Goal: Communication & Community: Participate in discussion

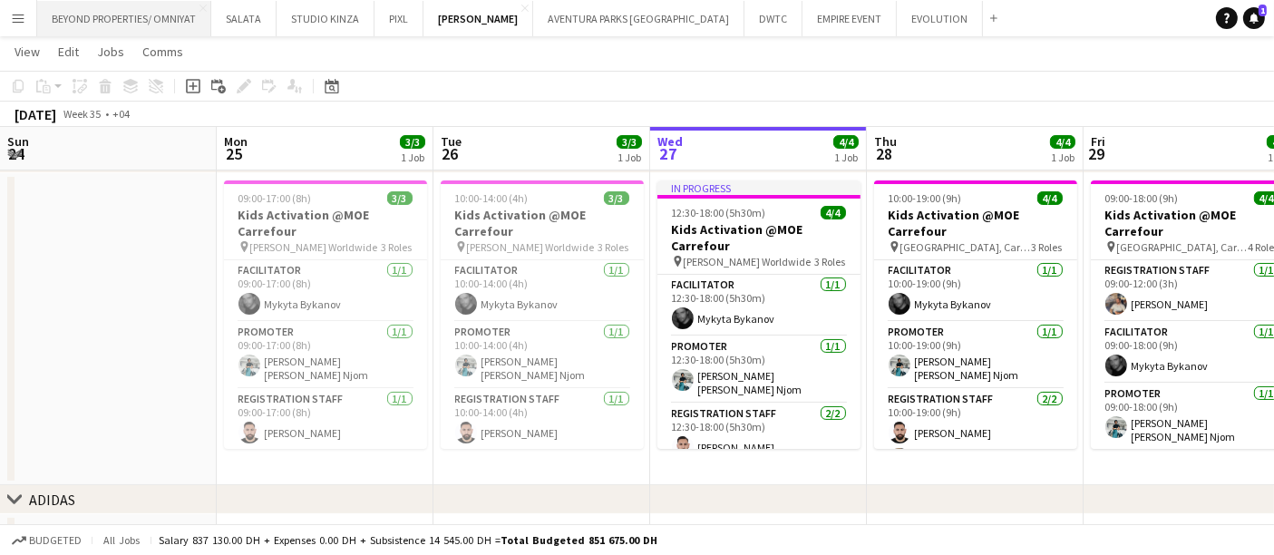
scroll to position [0, 433]
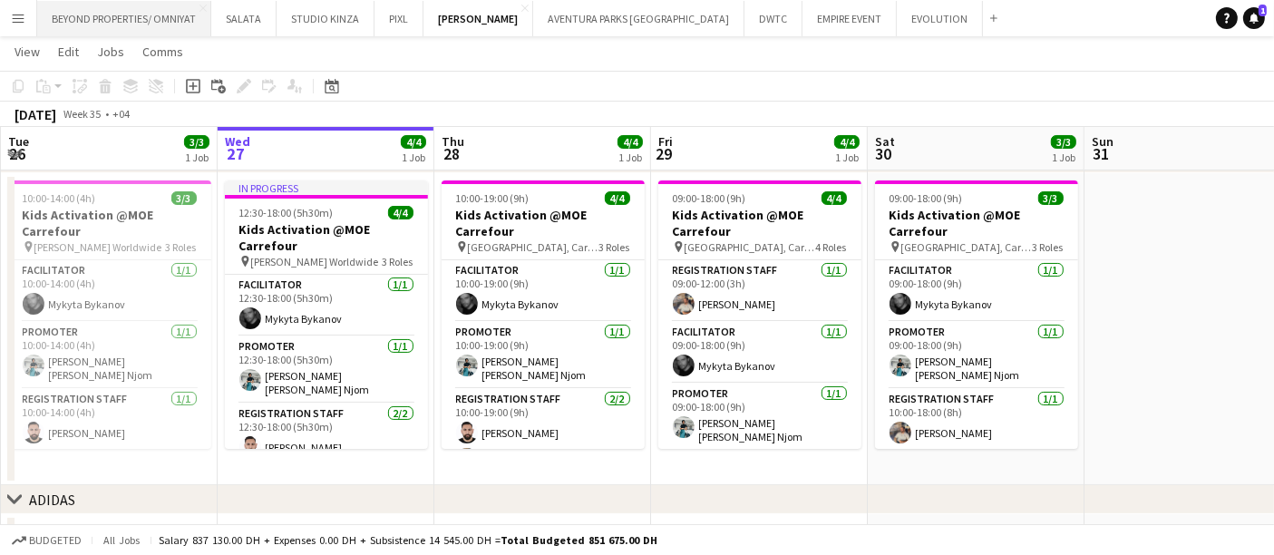
click at [129, 11] on button "BEYOND PROPERTIES/ OMNIYAT Close" at bounding box center [124, 18] width 174 height 35
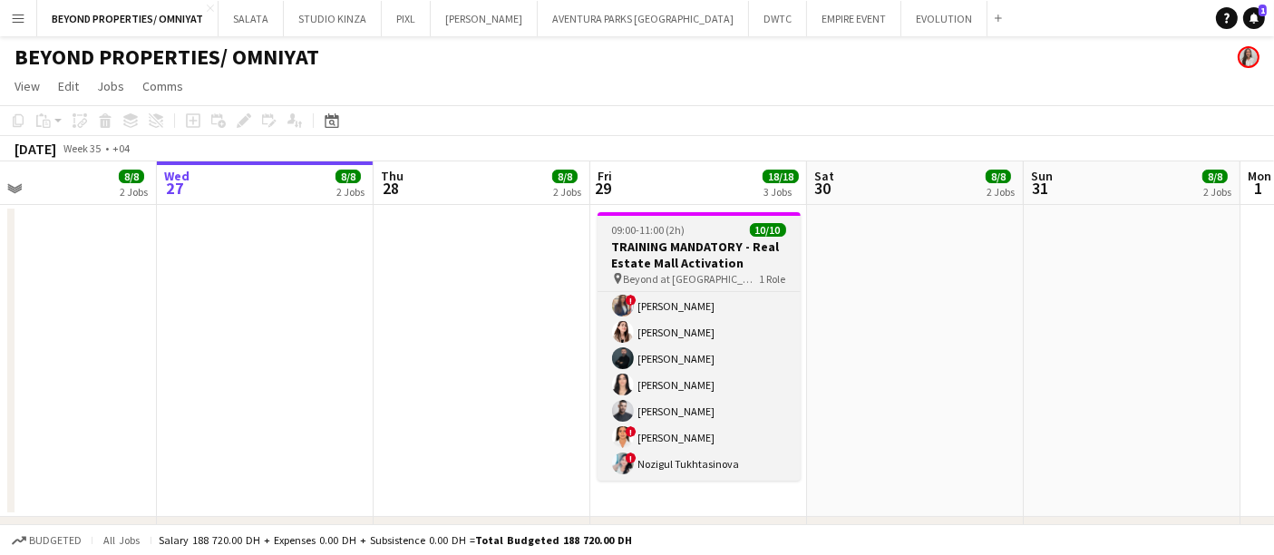
click at [697, 229] on div "09:00-11:00 (2h) 10/10" at bounding box center [699, 230] width 203 height 14
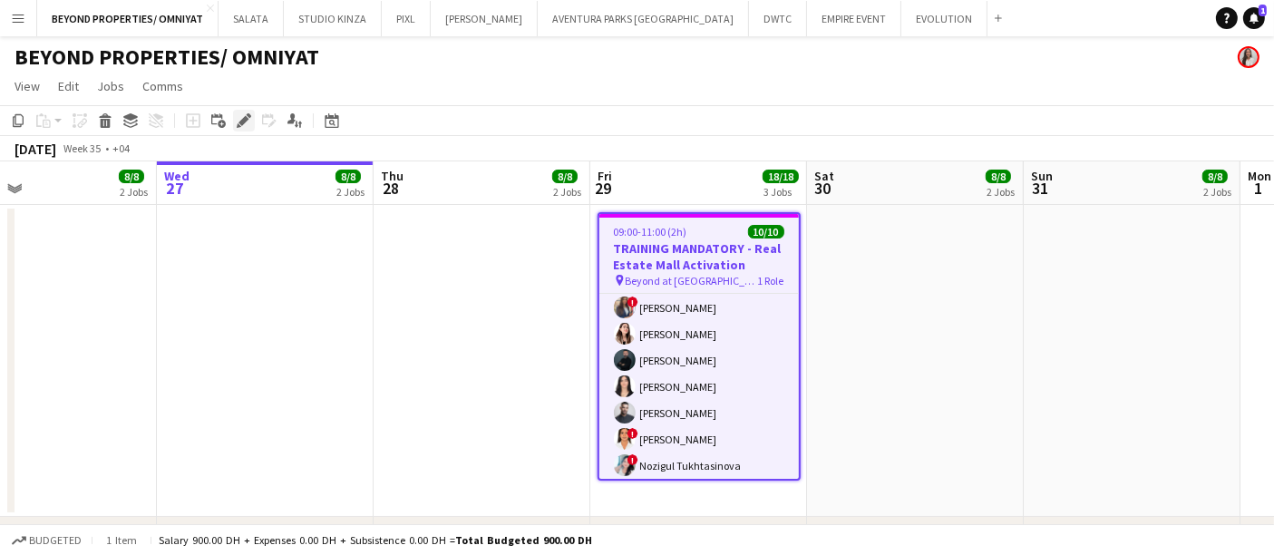
click at [238, 120] on icon "Edit" at bounding box center [244, 120] width 15 height 15
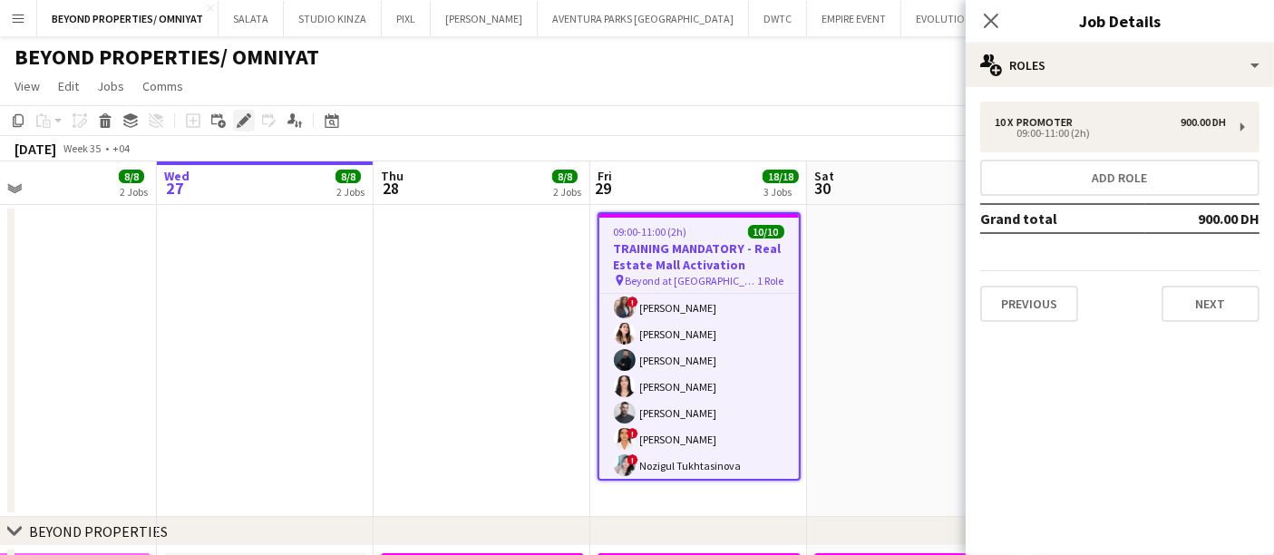
type input "**********"
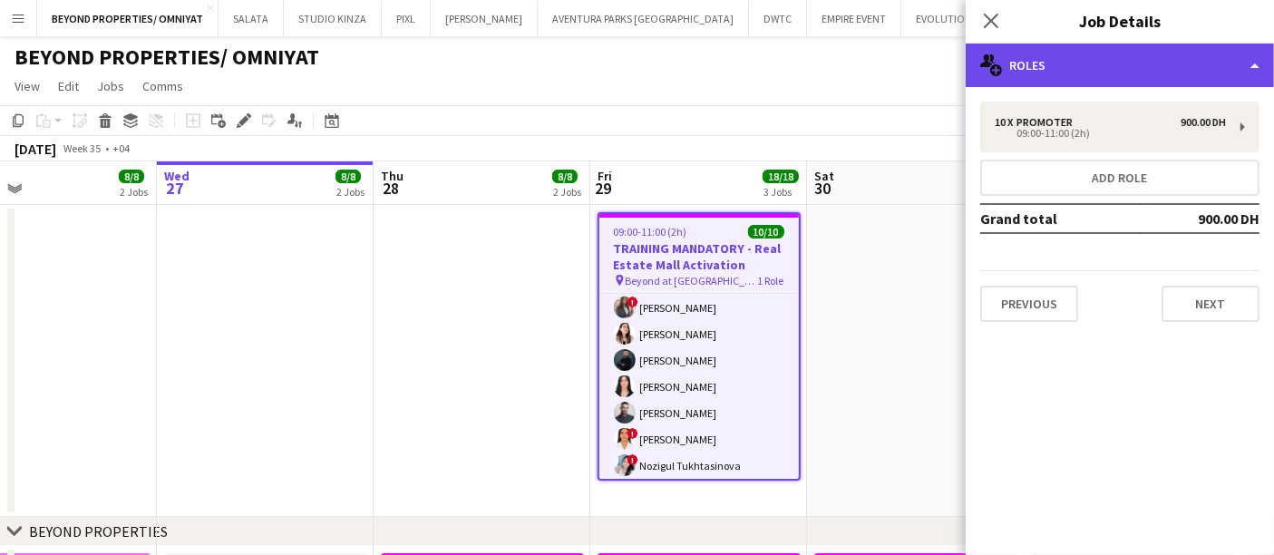
click at [1109, 63] on div "multiple-users-add Roles" at bounding box center [1120, 66] width 308 height 44
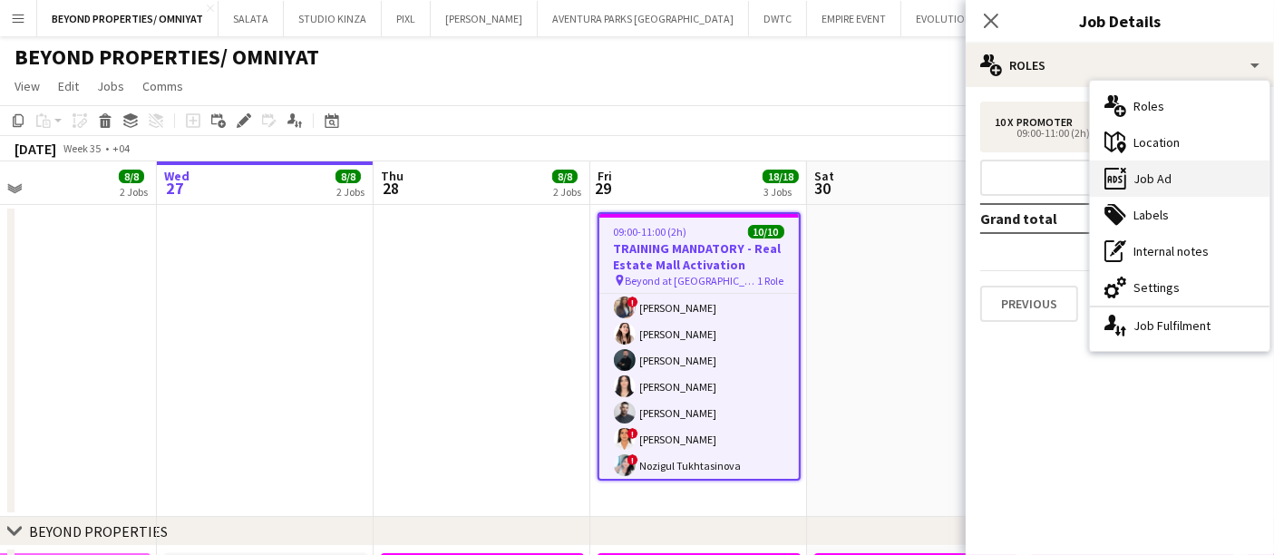
click at [1183, 176] on div "ads-window Job Ad" at bounding box center [1180, 179] width 180 height 36
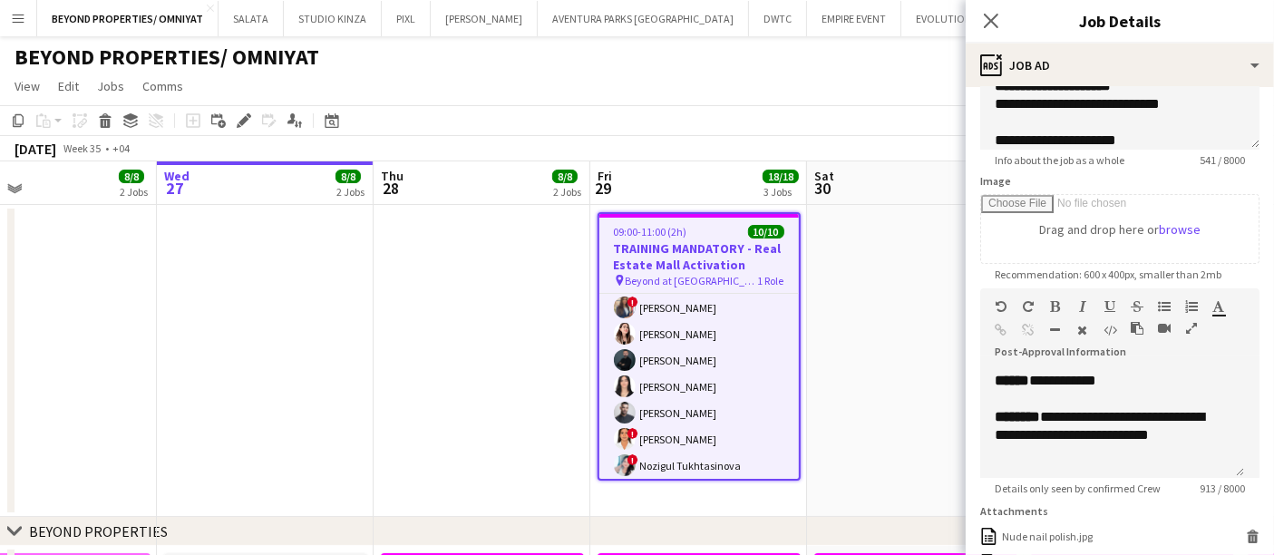
scroll to position [604, 0]
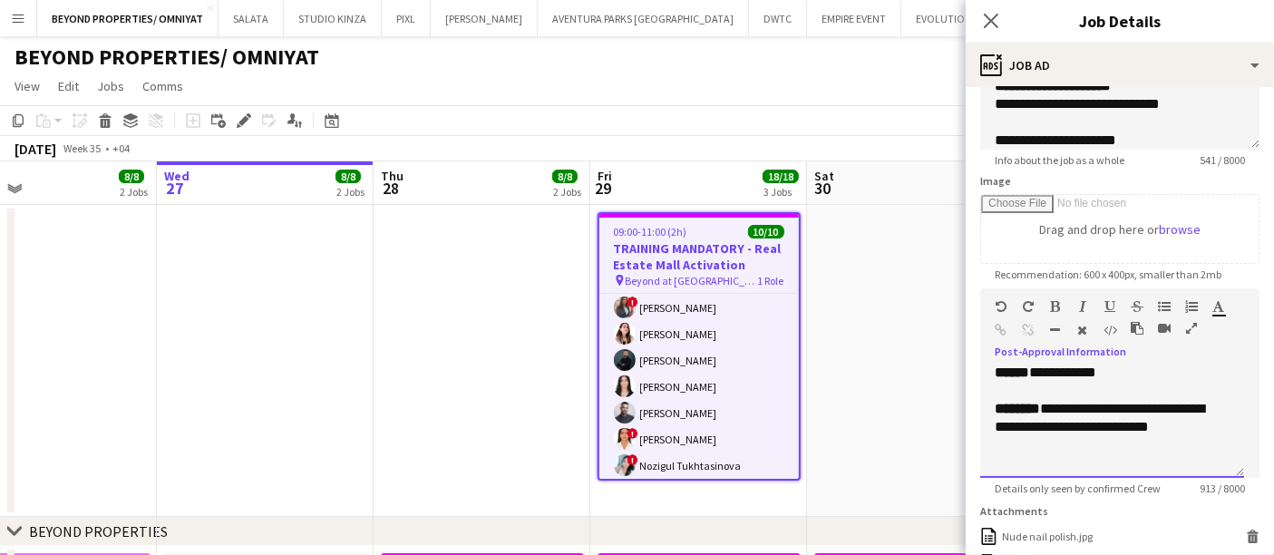
click at [1122, 382] on p "**********" at bounding box center [1104, 373] width 219 height 18
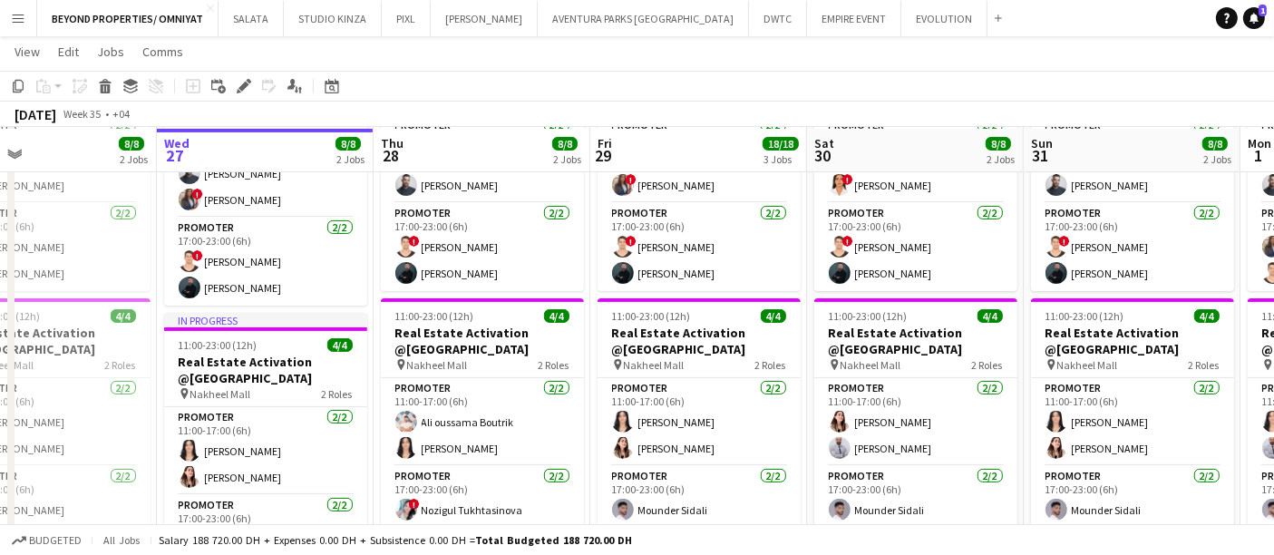
scroll to position [501, 0]
click at [554, 21] on button "AVENTURA PARKS DUBAI Close" at bounding box center [643, 18] width 211 height 35
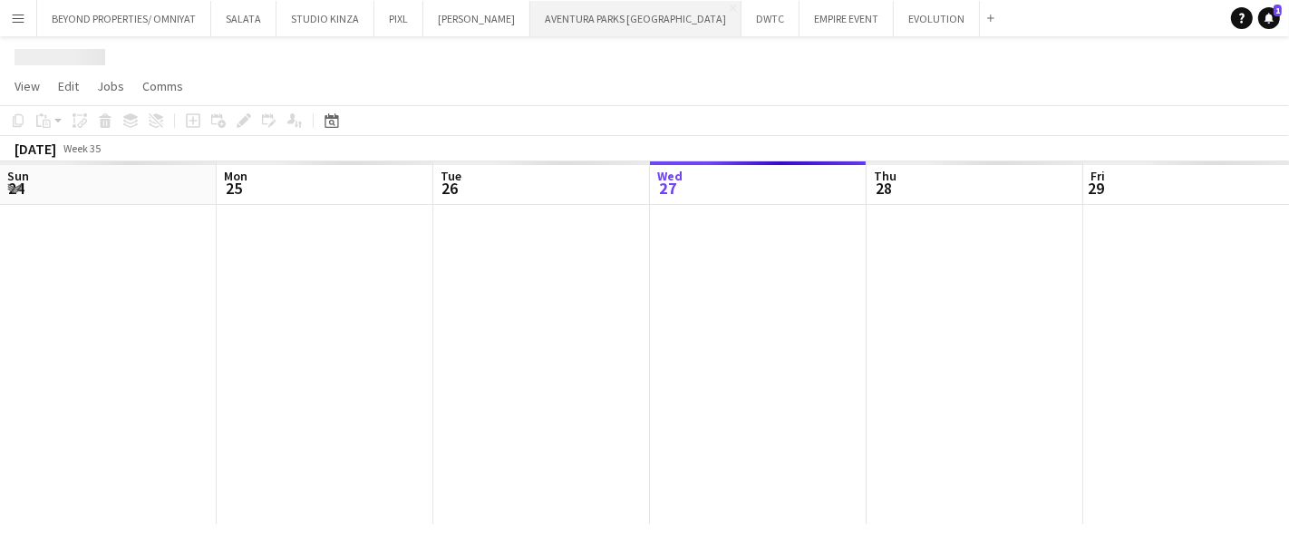
scroll to position [0, 433]
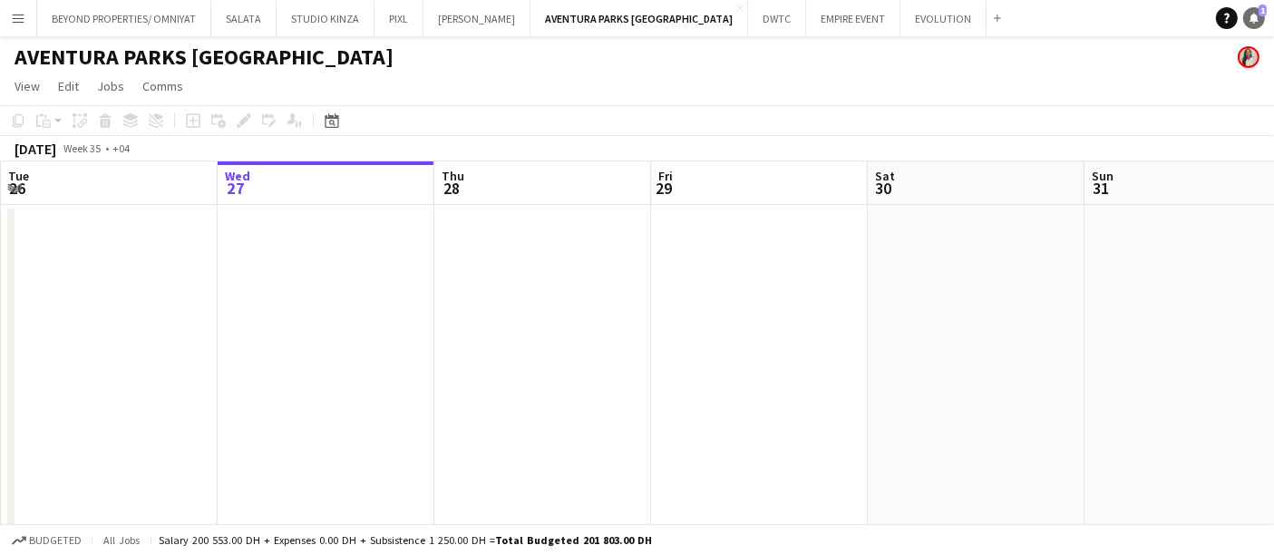
click at [1256, 14] on icon "Notifications" at bounding box center [1254, 18] width 11 height 11
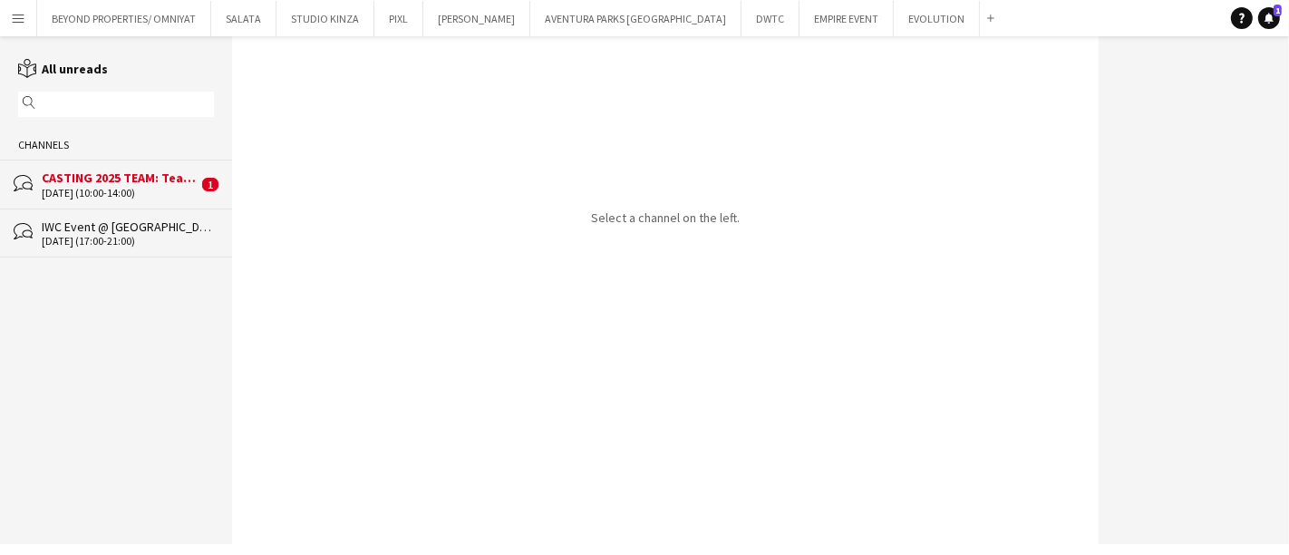
click at [75, 188] on div "[DATE] (10:00-14:00)" at bounding box center [120, 193] width 156 height 13
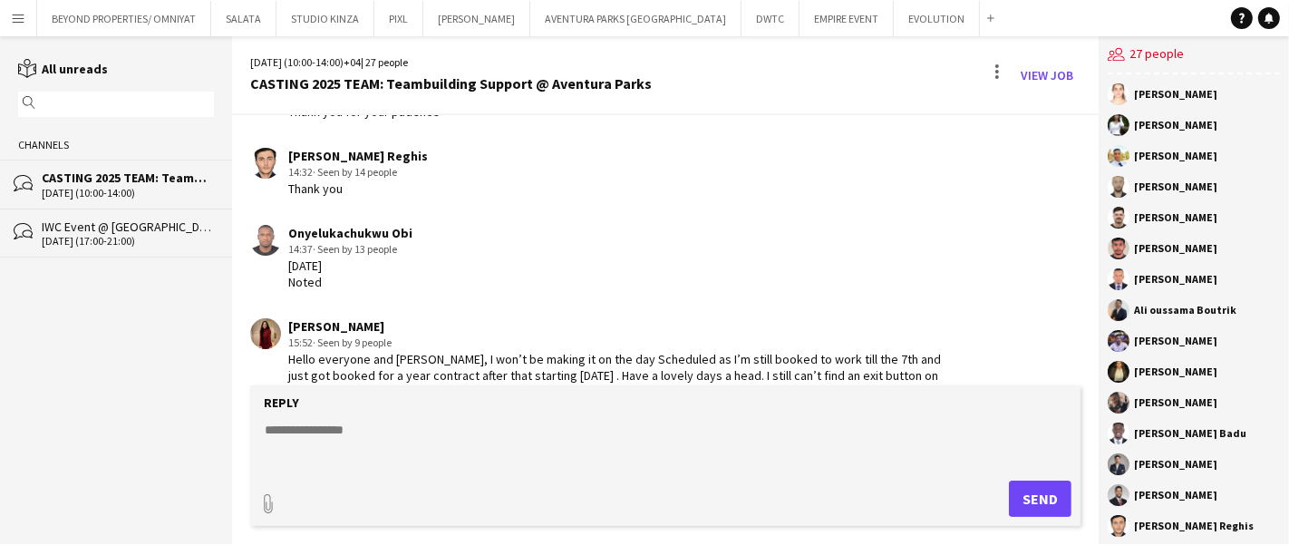
scroll to position [907, 0]
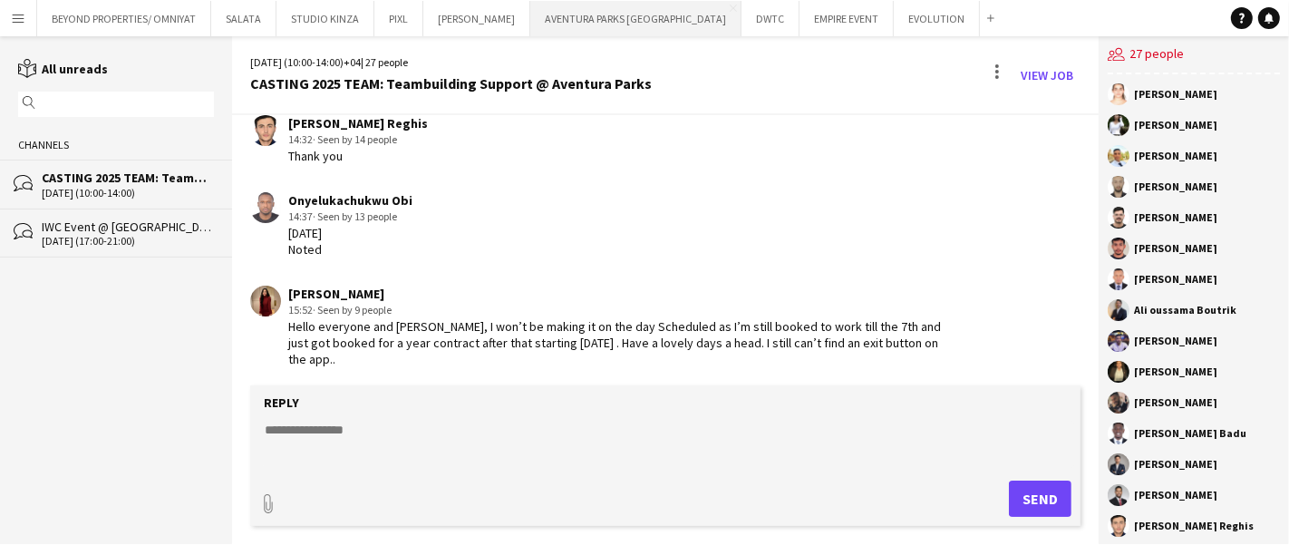
click at [587, 24] on button "AVENTURA PARKS DUBAI Close" at bounding box center [635, 18] width 211 height 35
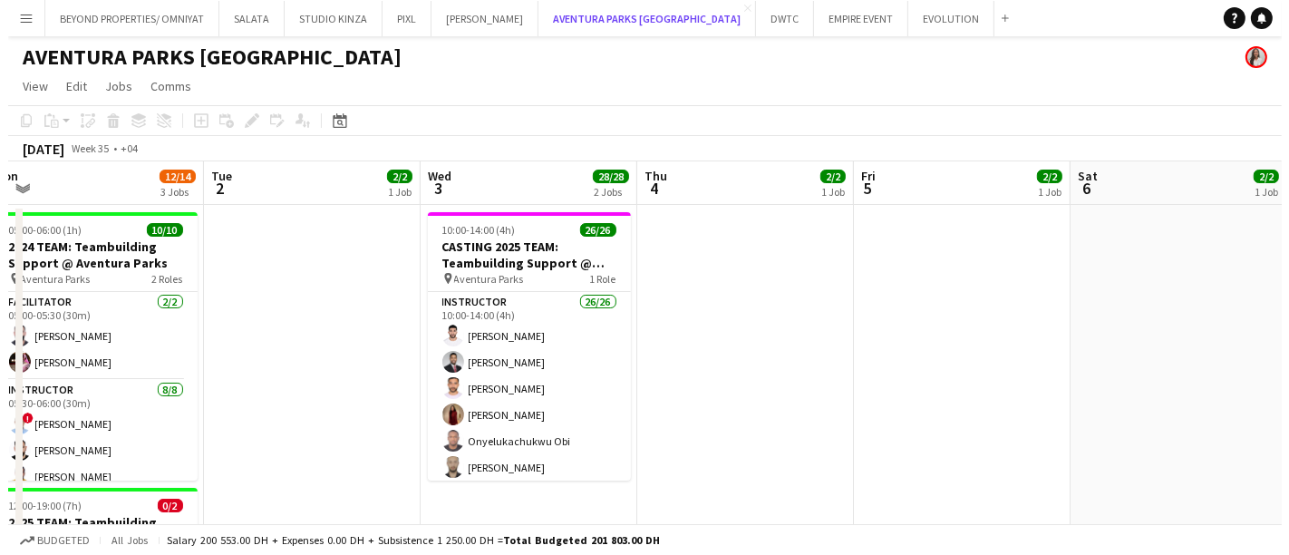
scroll to position [0, 537]
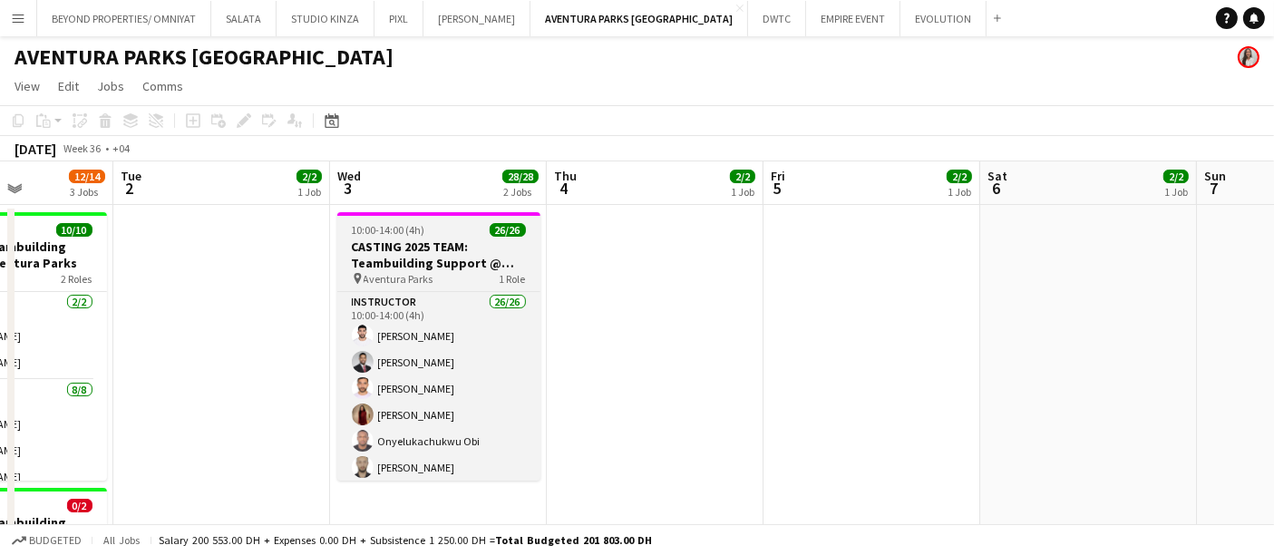
click at [437, 253] on h3 "CASTING 2025 TEAM: Teambuilding Support @ Aventura Parks" at bounding box center [438, 254] width 203 height 33
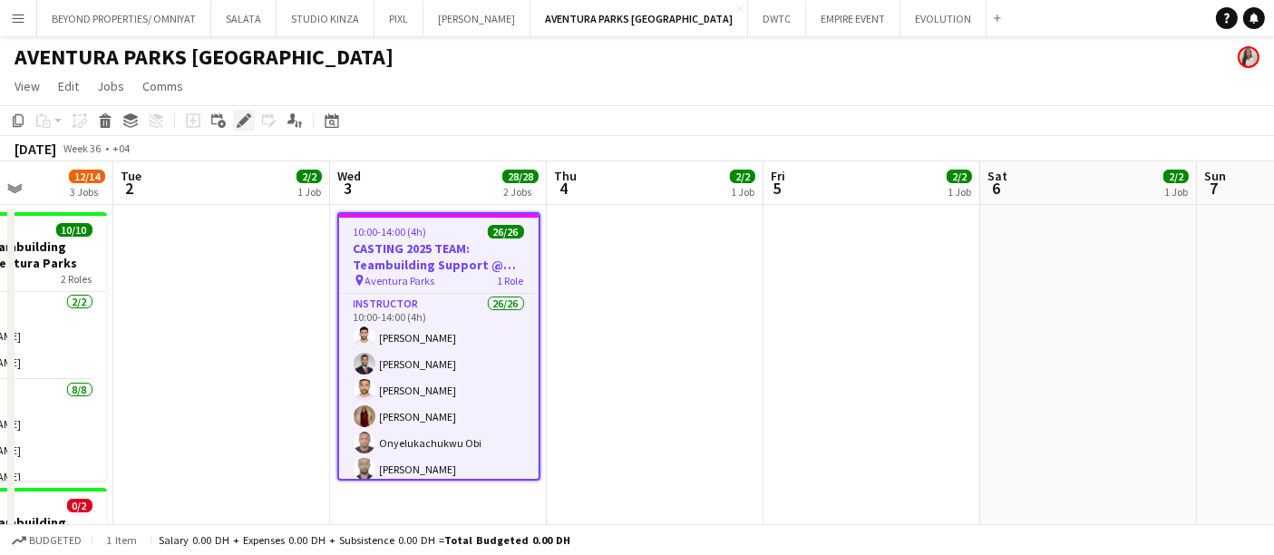
click at [243, 123] on icon "Edit" at bounding box center [244, 120] width 15 height 15
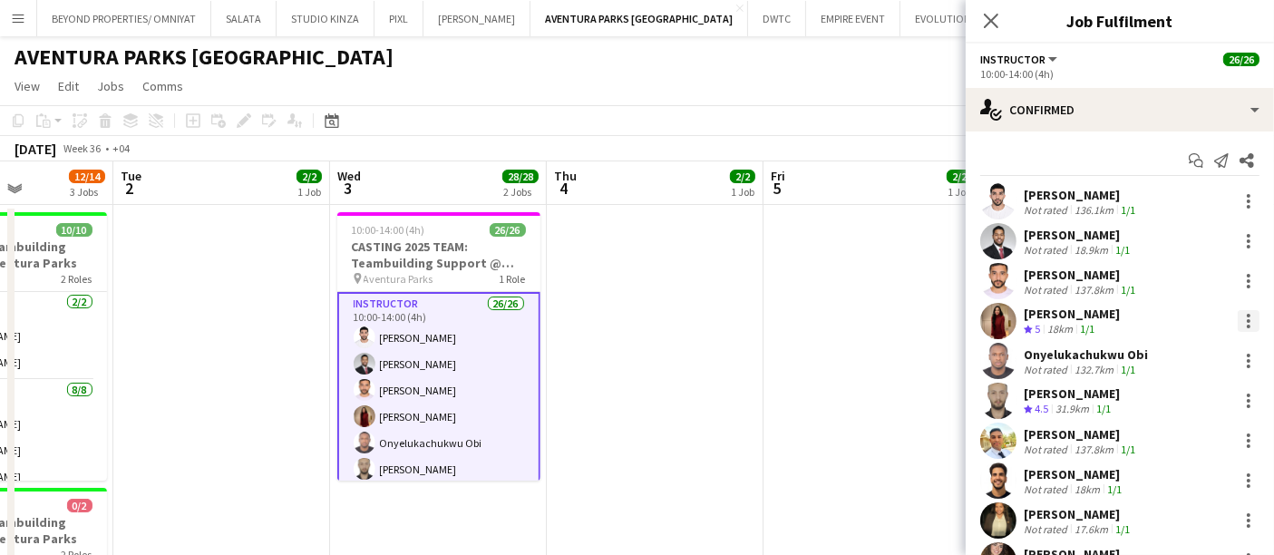
click at [1247, 321] on div at bounding box center [1249, 321] width 4 height 4
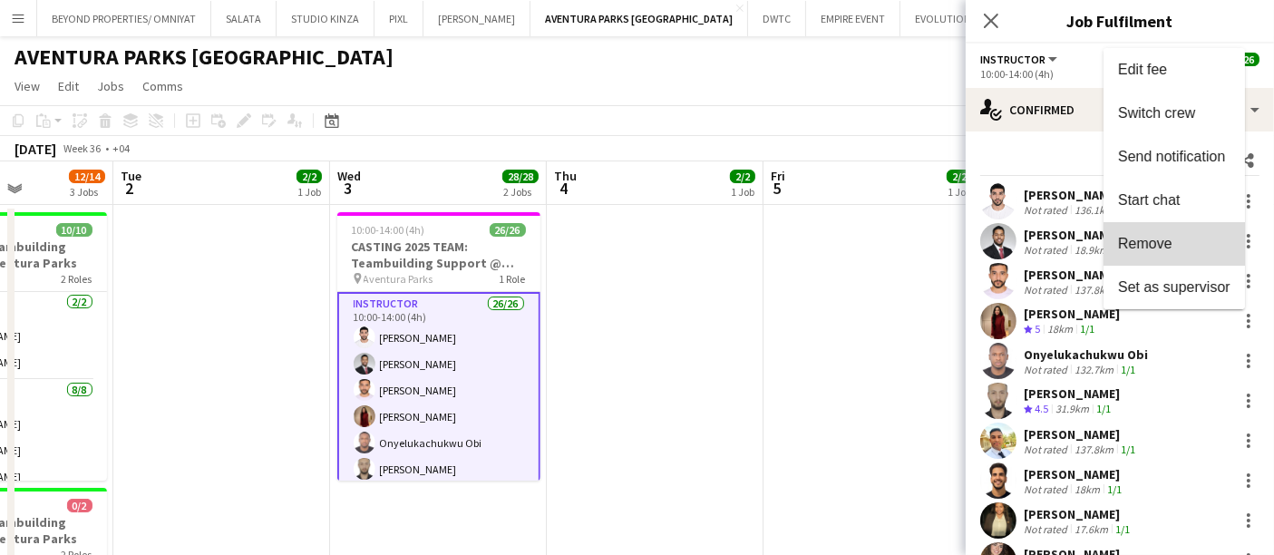
click at [1176, 240] on span "Remove" at bounding box center [1174, 244] width 112 height 16
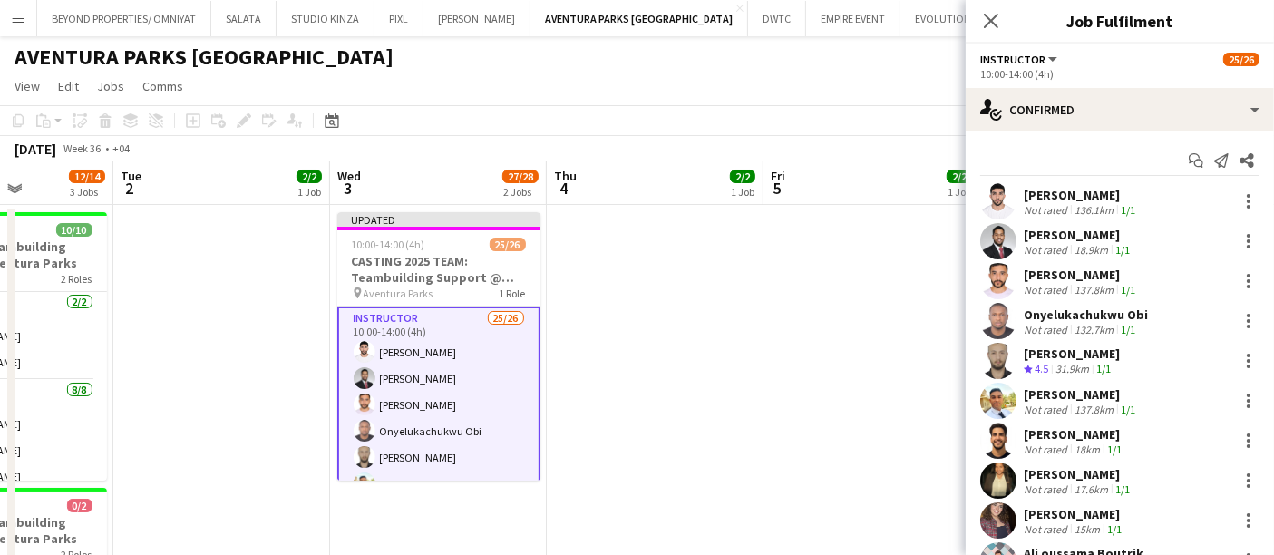
click at [765, 336] on app-date-cell at bounding box center [872, 467] width 217 height 524
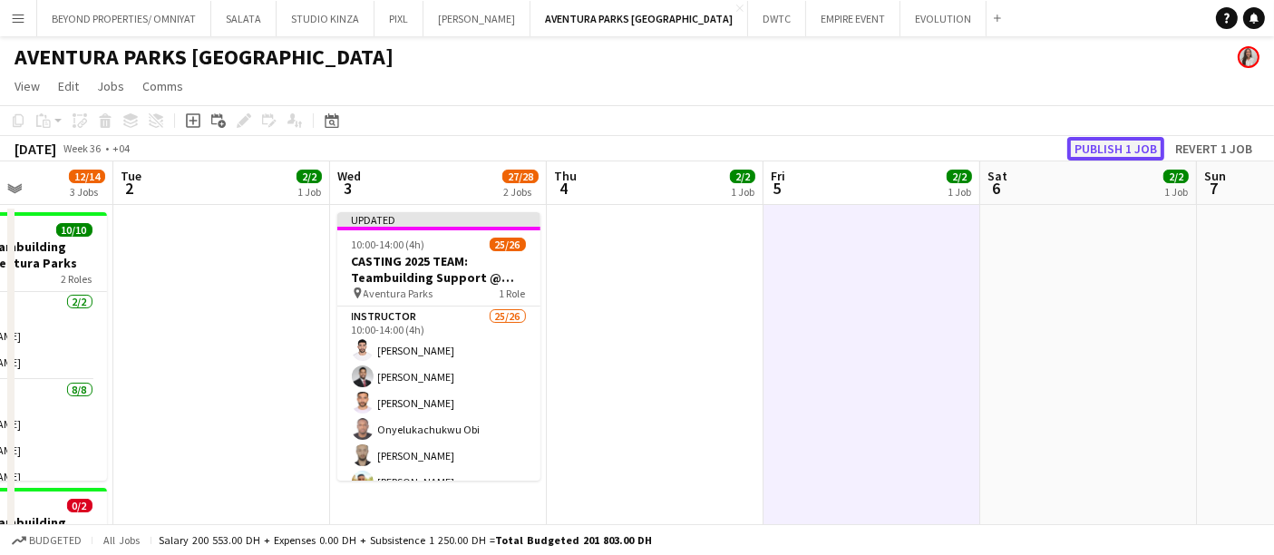
click at [1095, 152] on button "Publish 1 job" at bounding box center [1115, 149] width 97 height 24
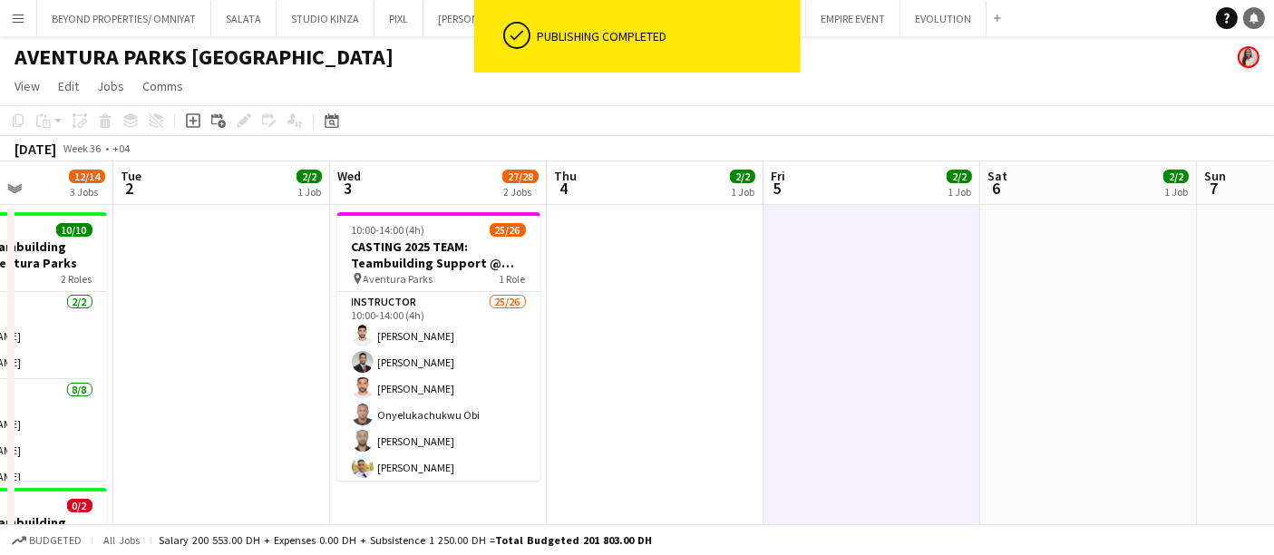
click at [1254, 13] on icon "Notifications" at bounding box center [1254, 18] width 11 height 11
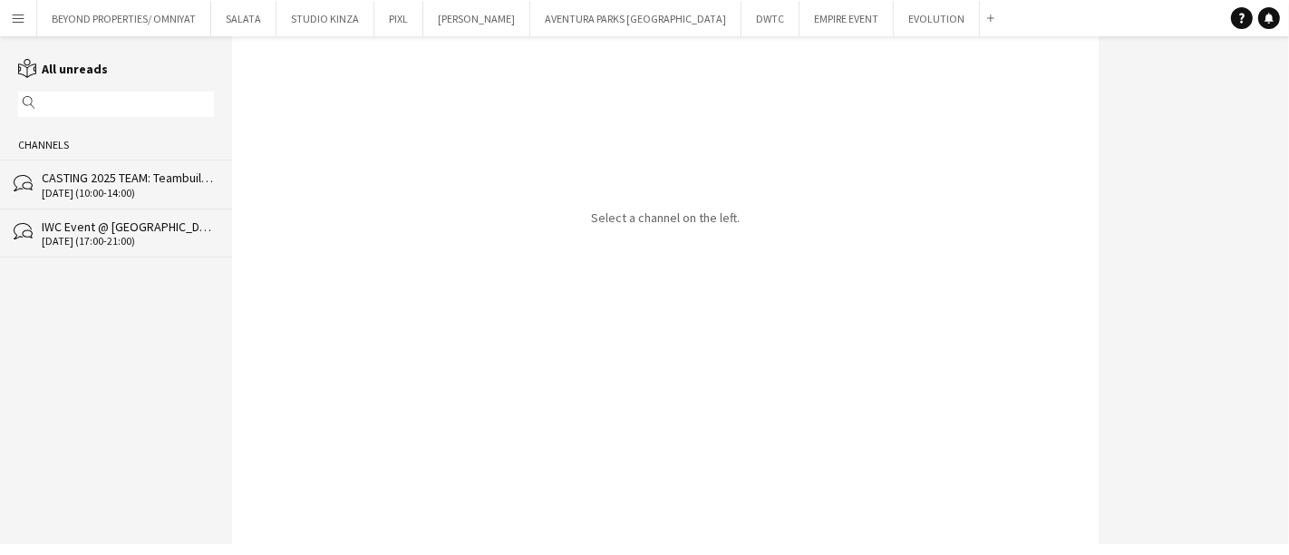
click at [103, 173] on div "CASTING 2025 TEAM: Teambuilding Support @ Aventura Parks" at bounding box center [128, 178] width 172 height 16
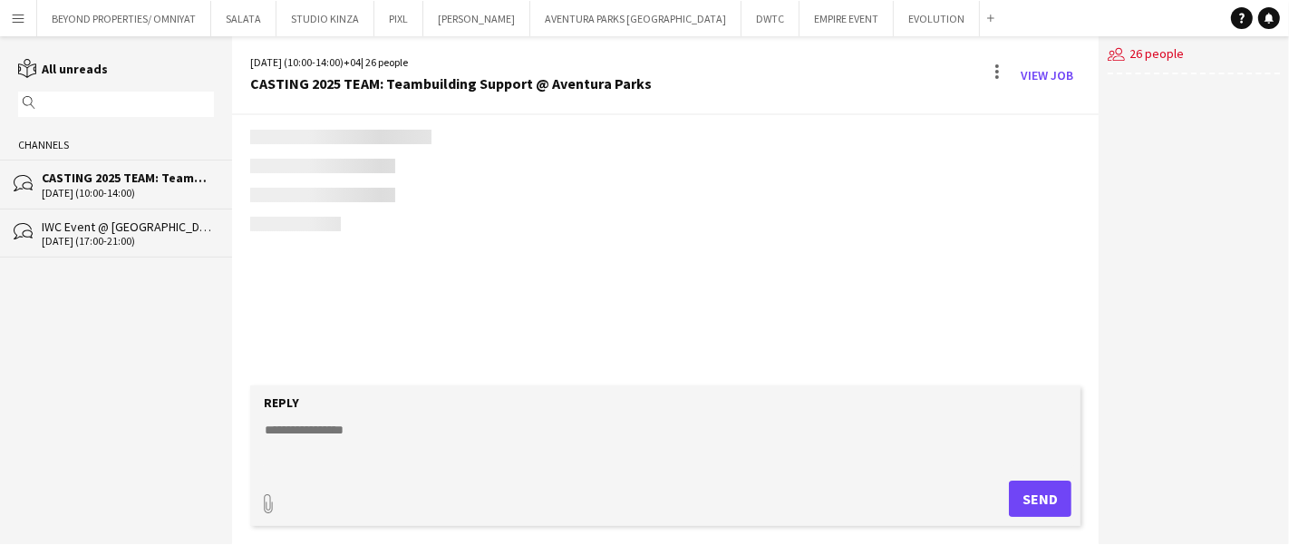
scroll to position [874, 0]
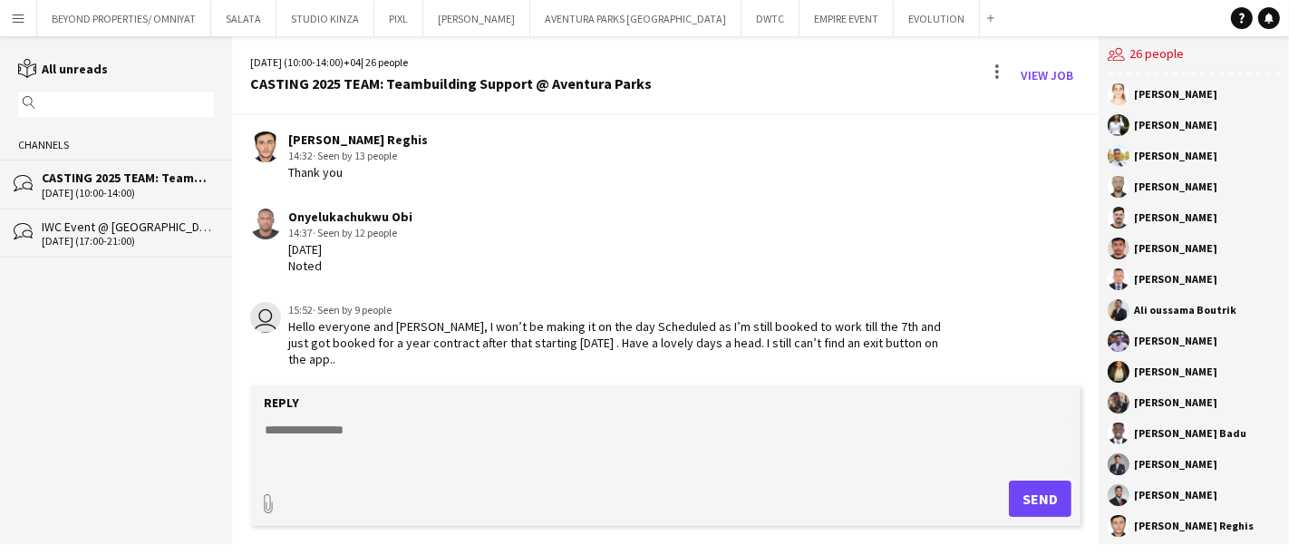
click at [414, 422] on textarea at bounding box center [669, 444] width 813 height 47
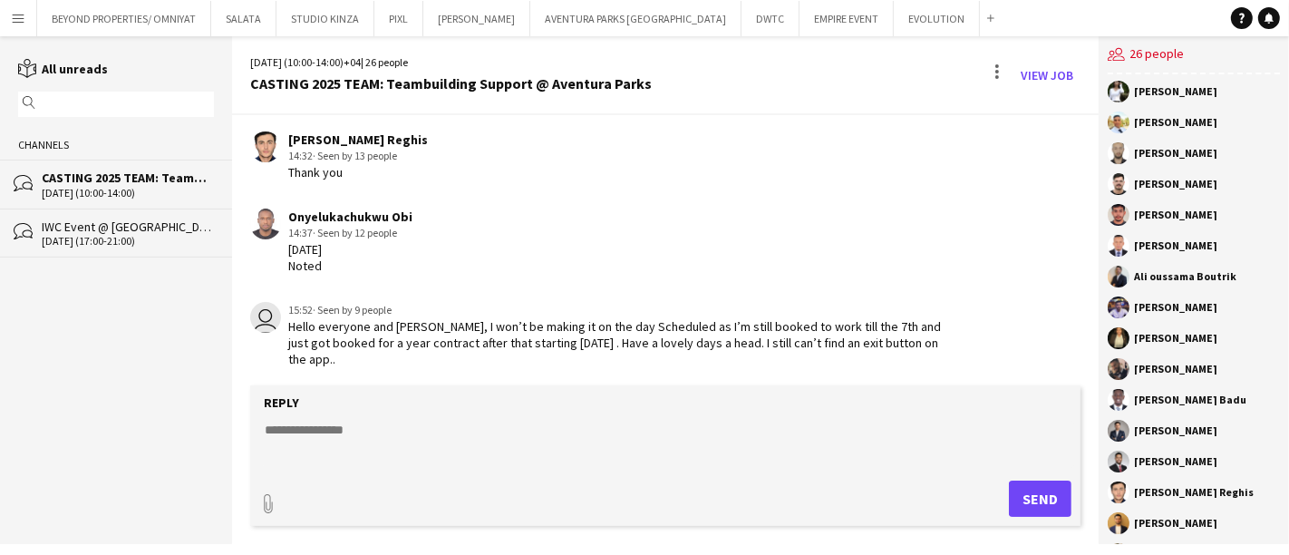
scroll to position [0, 0]
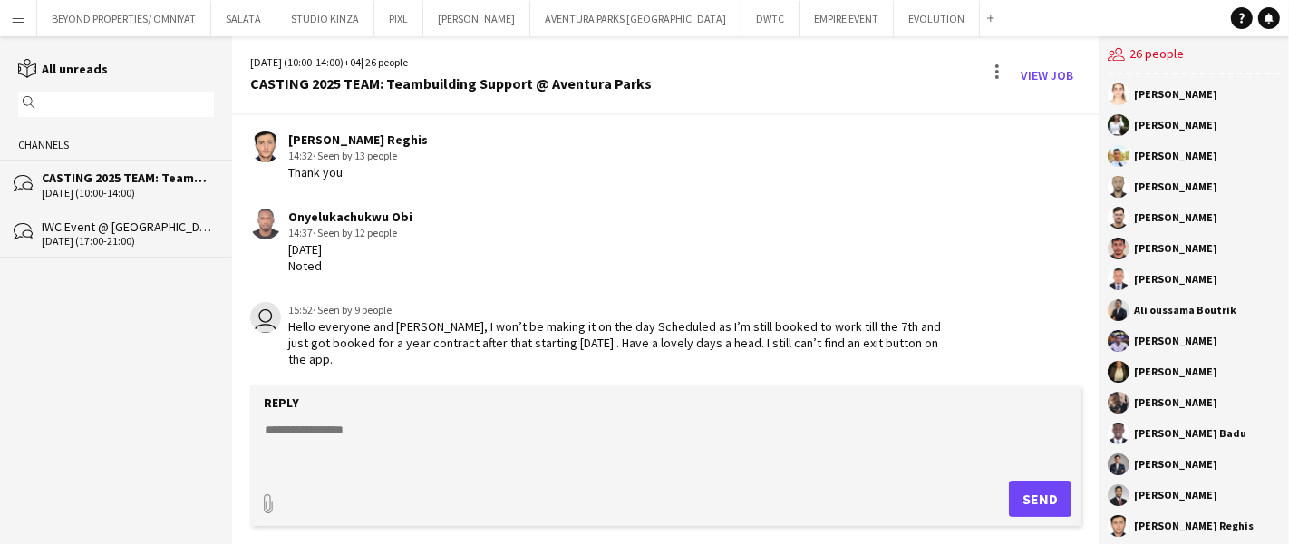
click at [13, 14] on app-icon "Menu" at bounding box center [18, 18] width 15 height 15
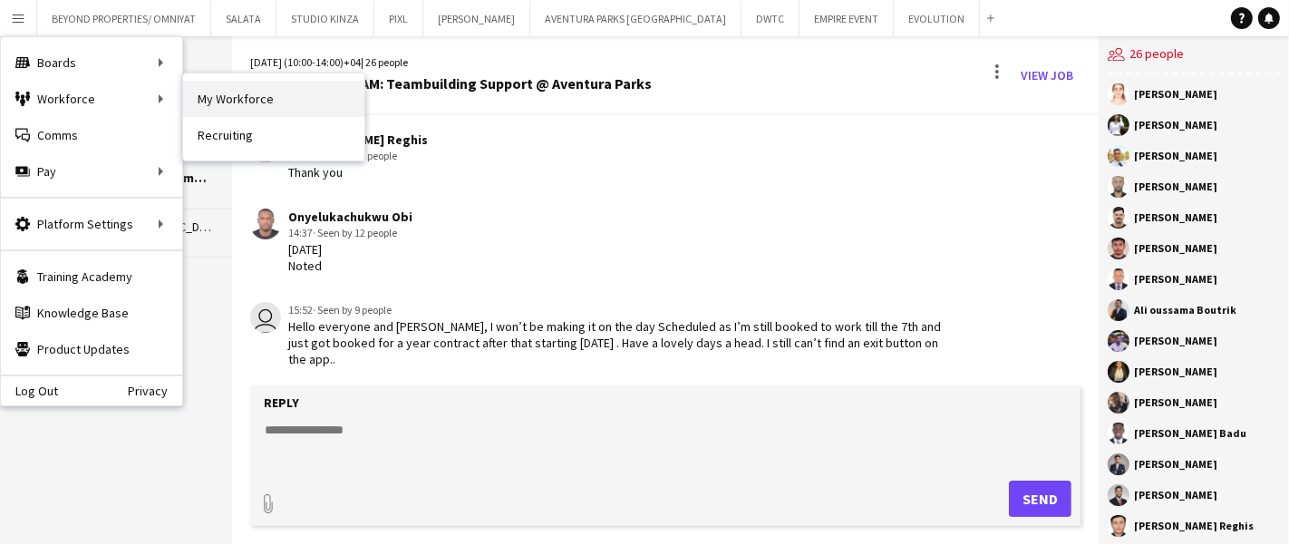
click at [221, 93] on link "My Workforce" at bounding box center [273, 99] width 181 height 36
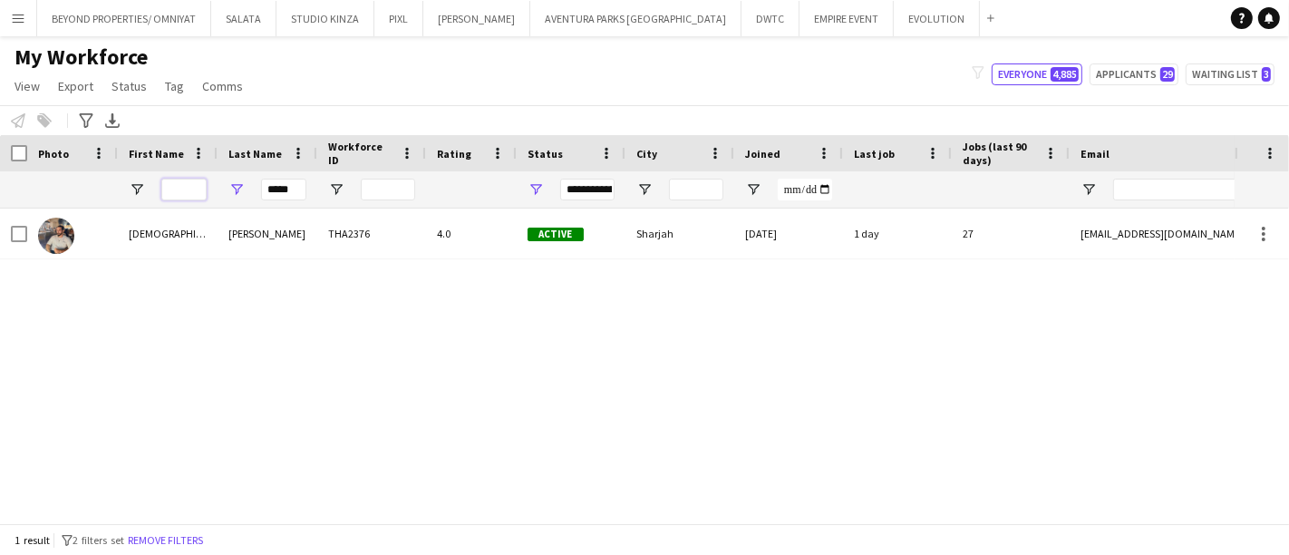
click at [165, 189] on input "First Name Filter Input" at bounding box center [183, 190] width 45 height 22
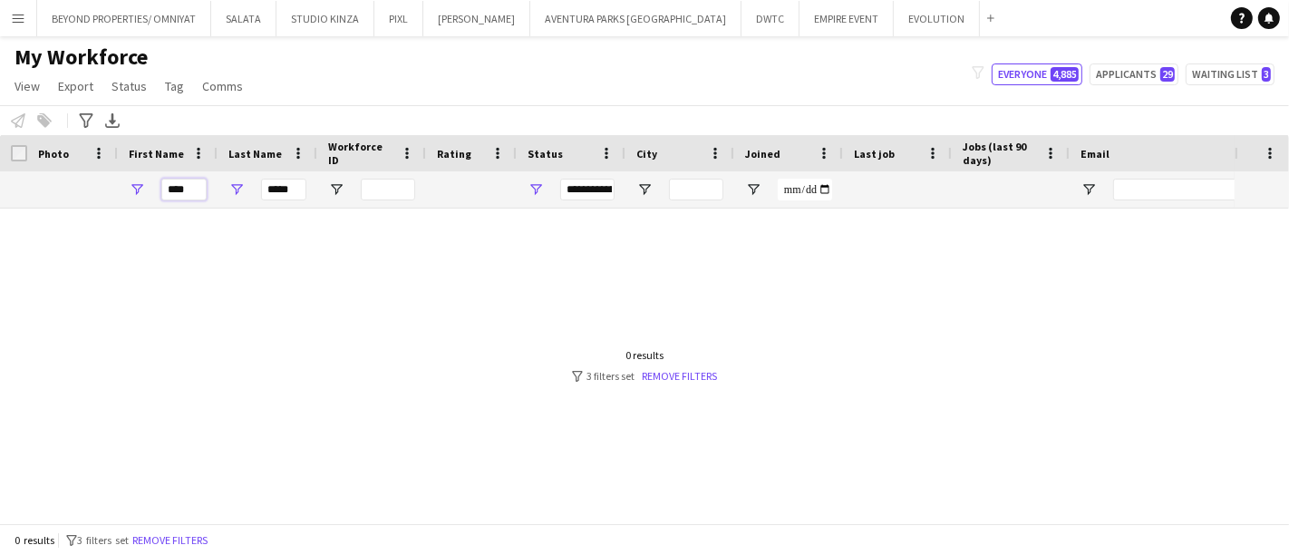
type input "****"
click at [279, 190] on input "*****" at bounding box center [283, 190] width 45 height 22
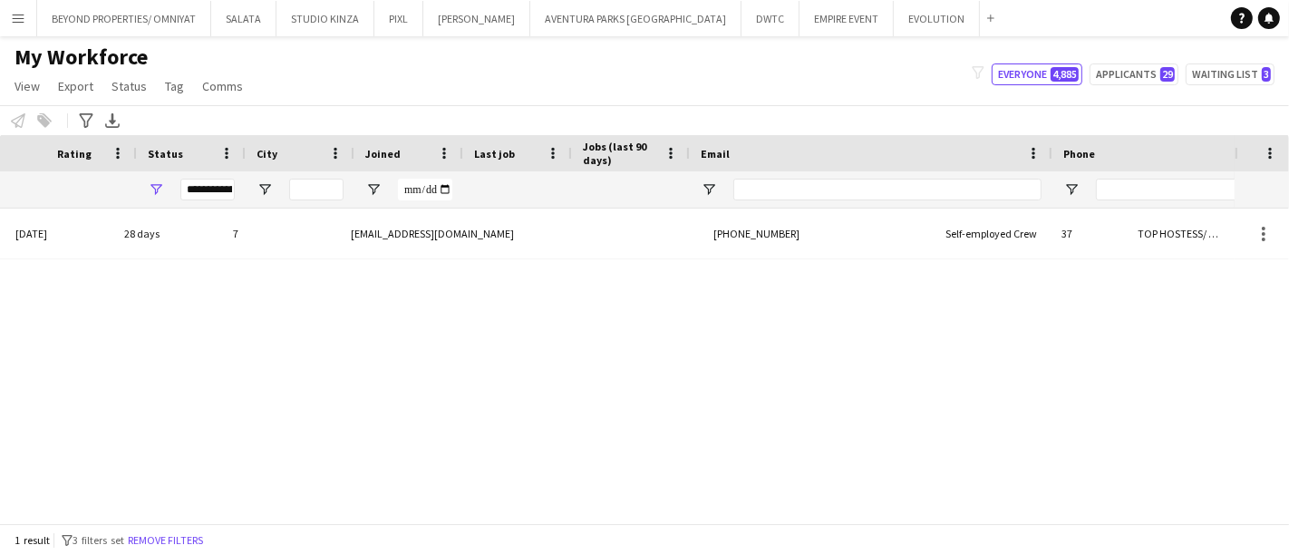
scroll to position [0, 730]
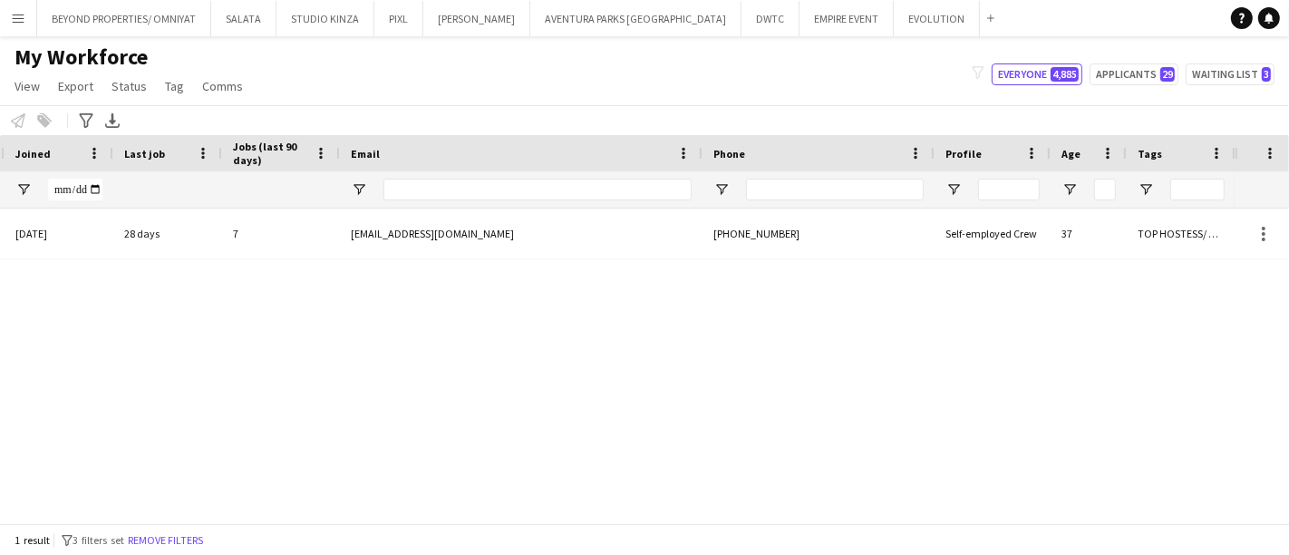
type input "****"
click at [1264, 16] on icon "Notifications" at bounding box center [1269, 18] width 11 height 11
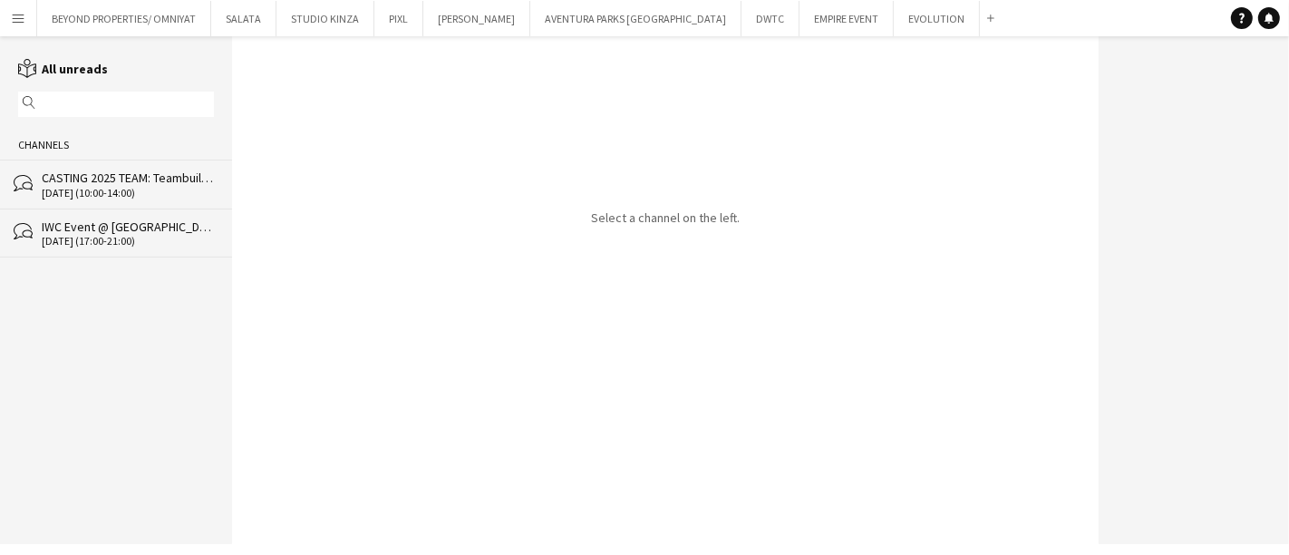
click at [93, 185] on div "CASTING 2025 TEAM: Teambuilding Support @ Aventura Parks" at bounding box center [128, 178] width 172 height 16
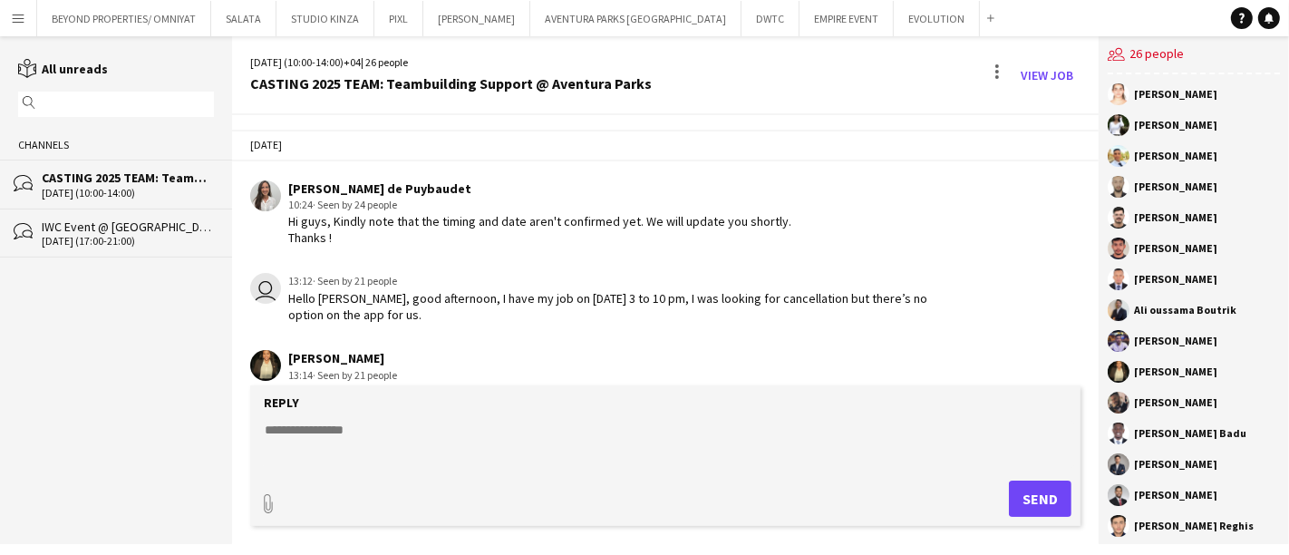
scroll to position [165, 0]
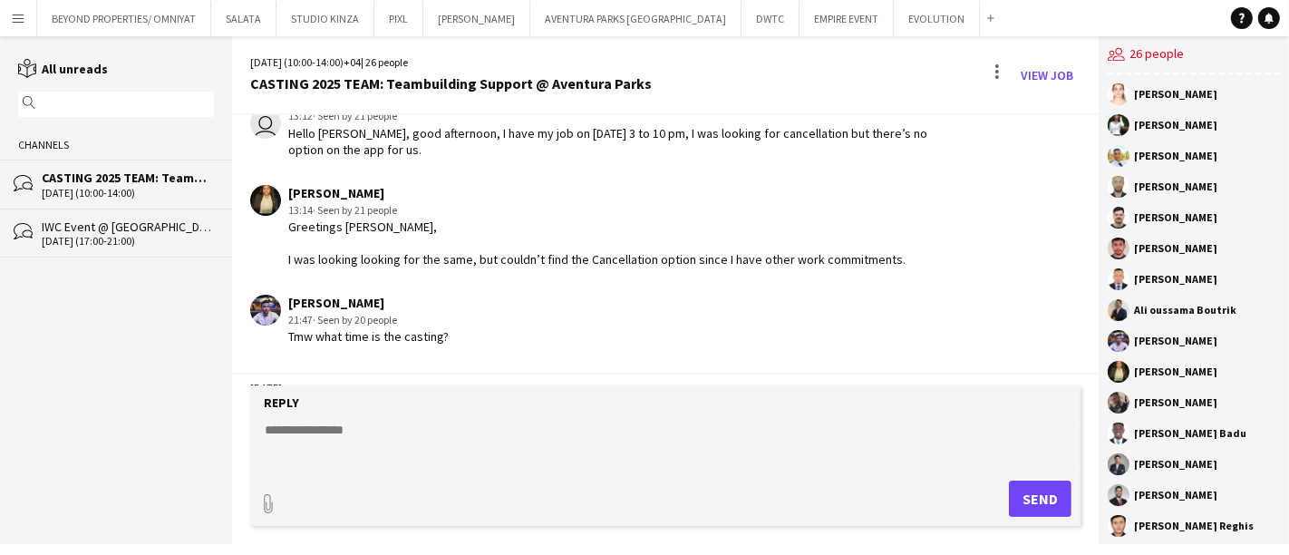
click at [48, 374] on app-channels-list "reading All unreads magnifier Channels bubbles CASTING 2025 TEAM: Teambuilding …" at bounding box center [116, 290] width 232 height 508
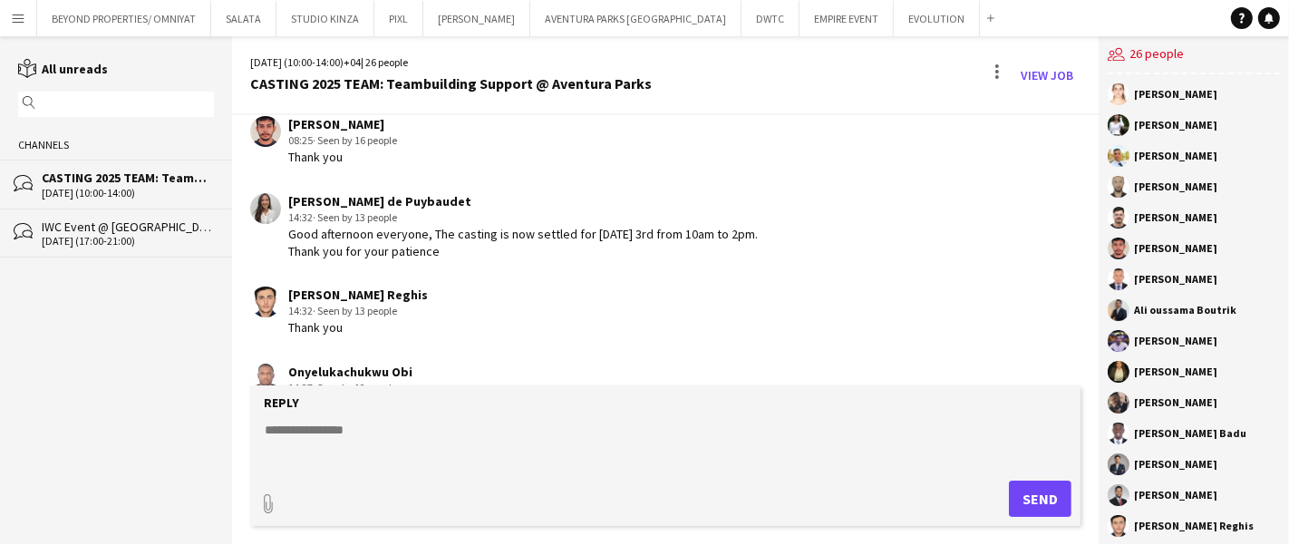
scroll to position [874, 0]
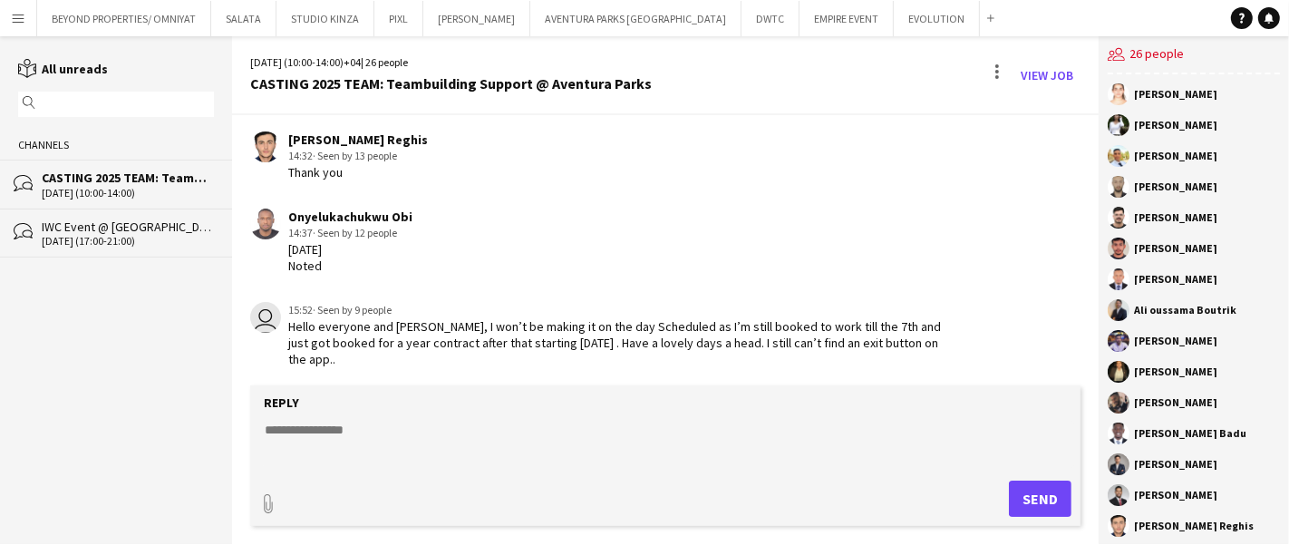
click at [415, 437] on textarea at bounding box center [669, 444] width 813 height 47
type textarea "**********"
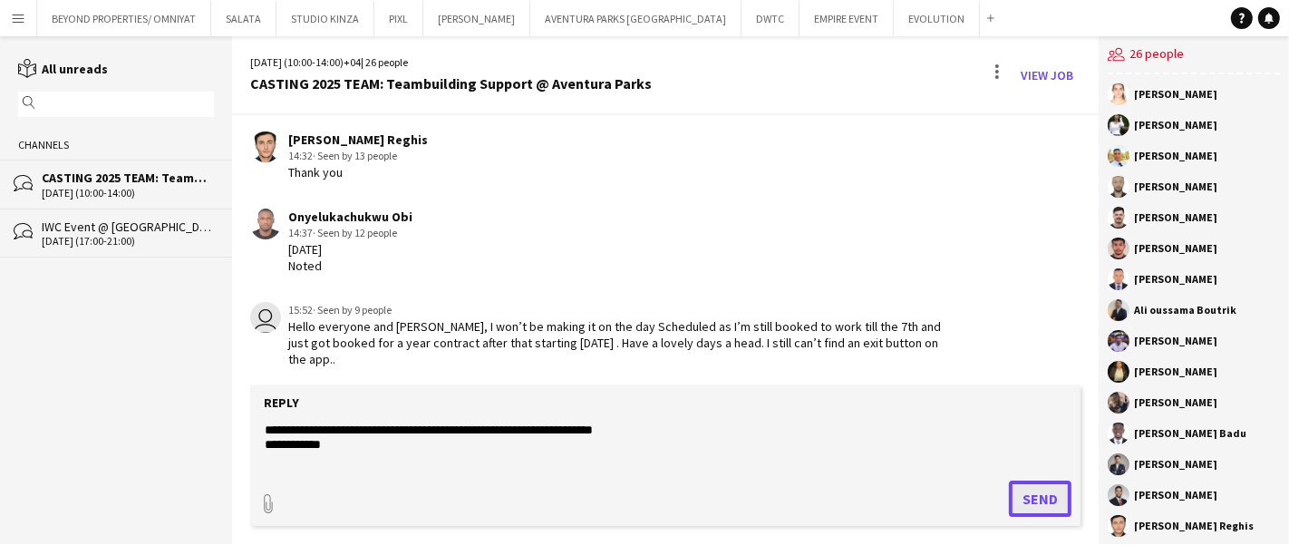
click at [1040, 493] on button "Send" at bounding box center [1040, 499] width 63 height 36
